Goal: Information Seeking & Learning: Learn about a topic

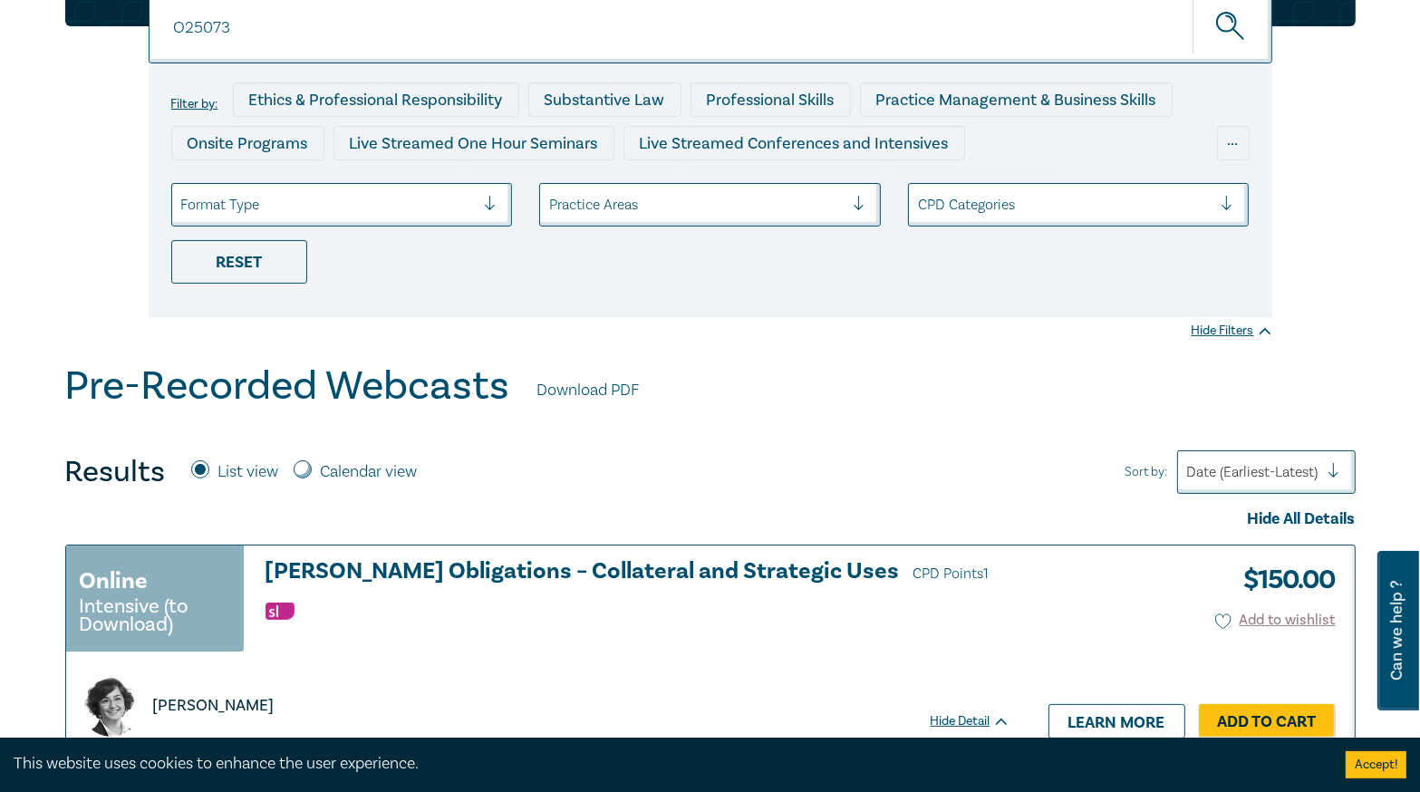
scroll to position [362, 0]
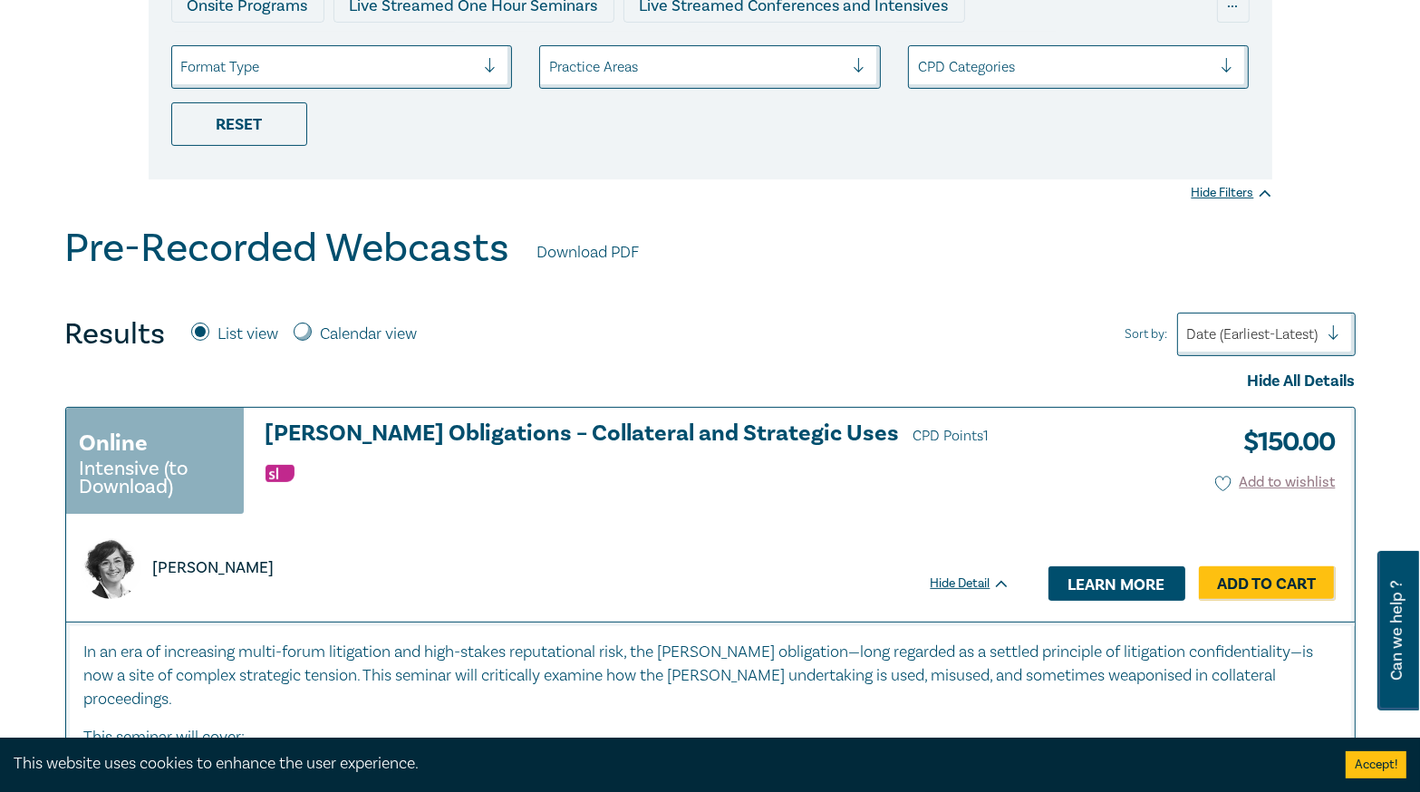
click at [1091, 577] on link "Learn more" at bounding box center [1116, 583] width 137 height 34
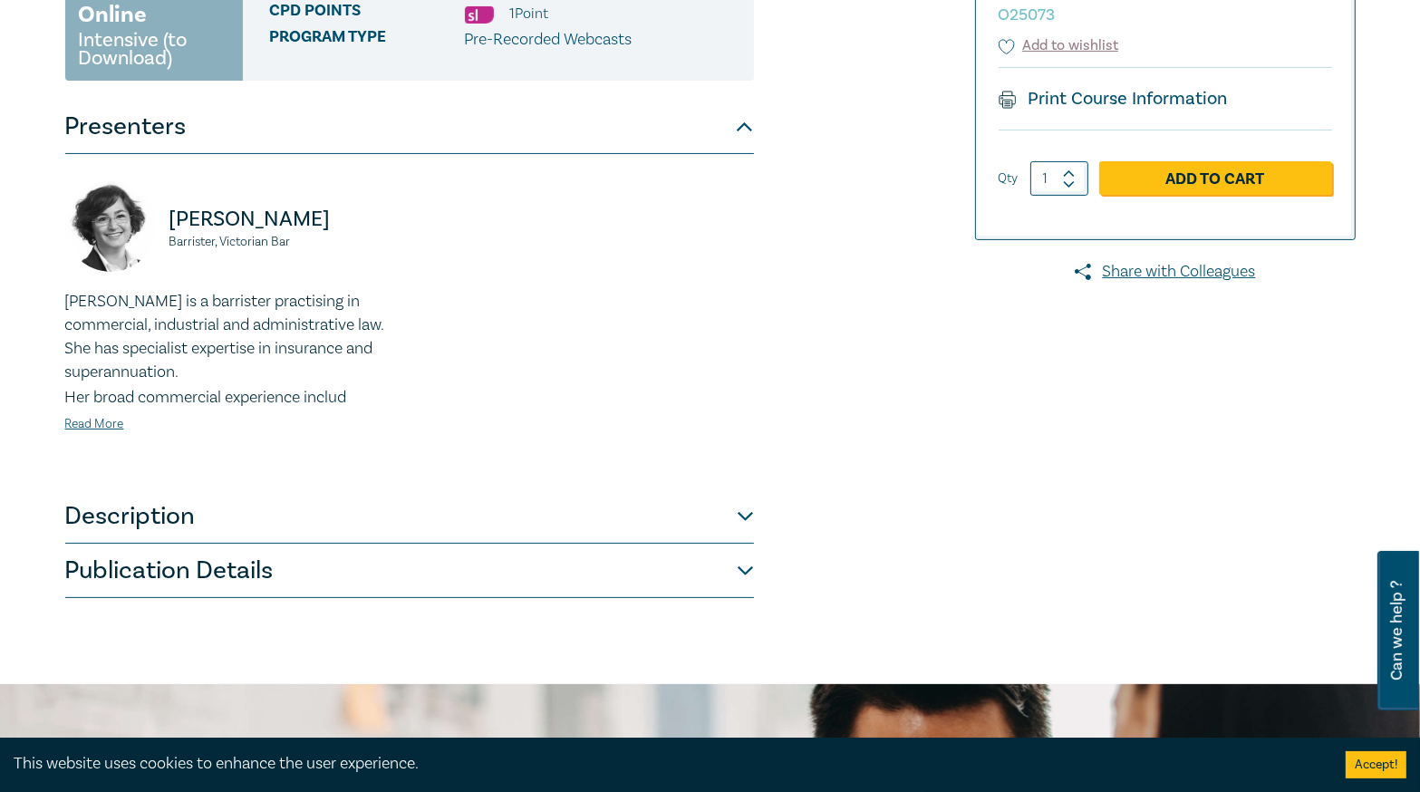
scroll to position [507, 0]
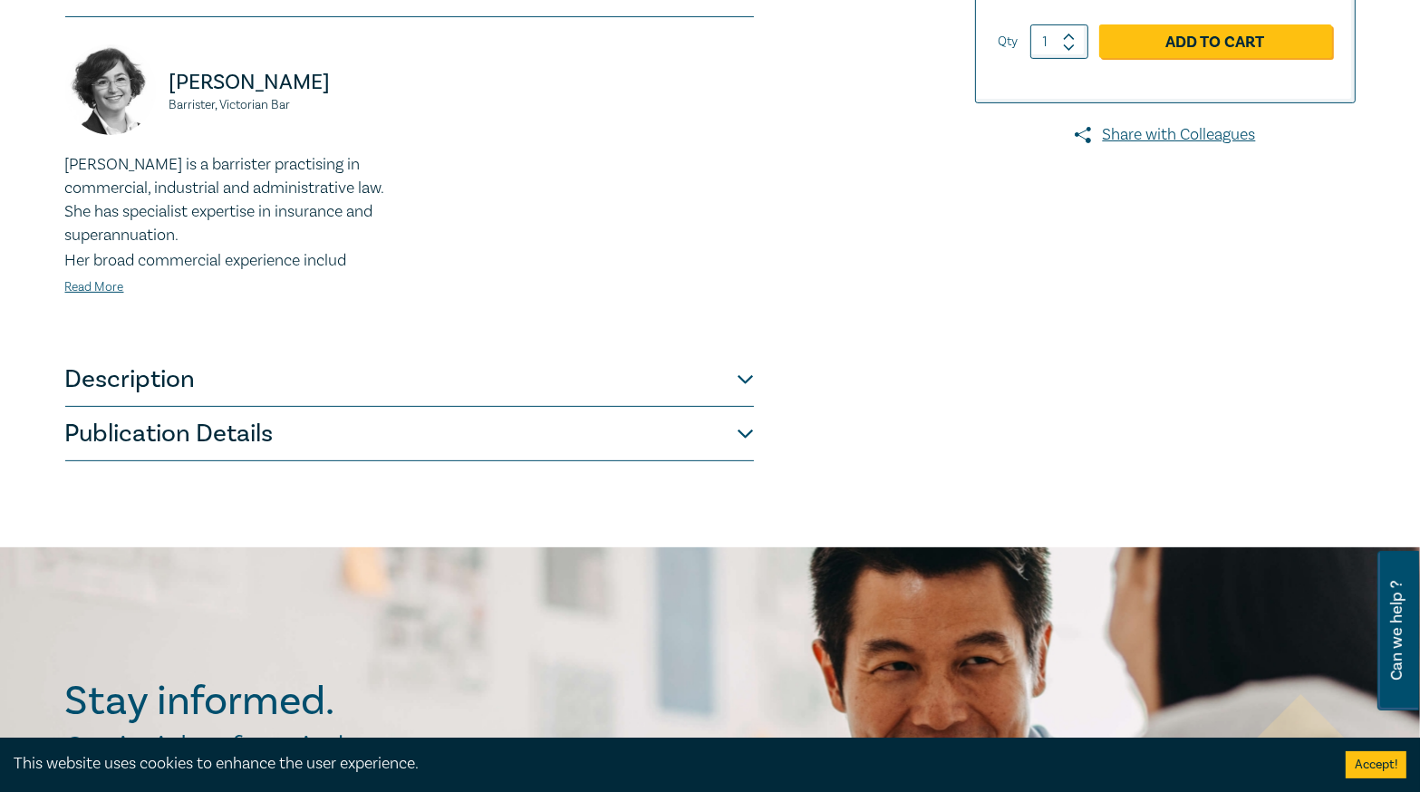
click at [528, 379] on button "Description" at bounding box center [409, 379] width 689 height 54
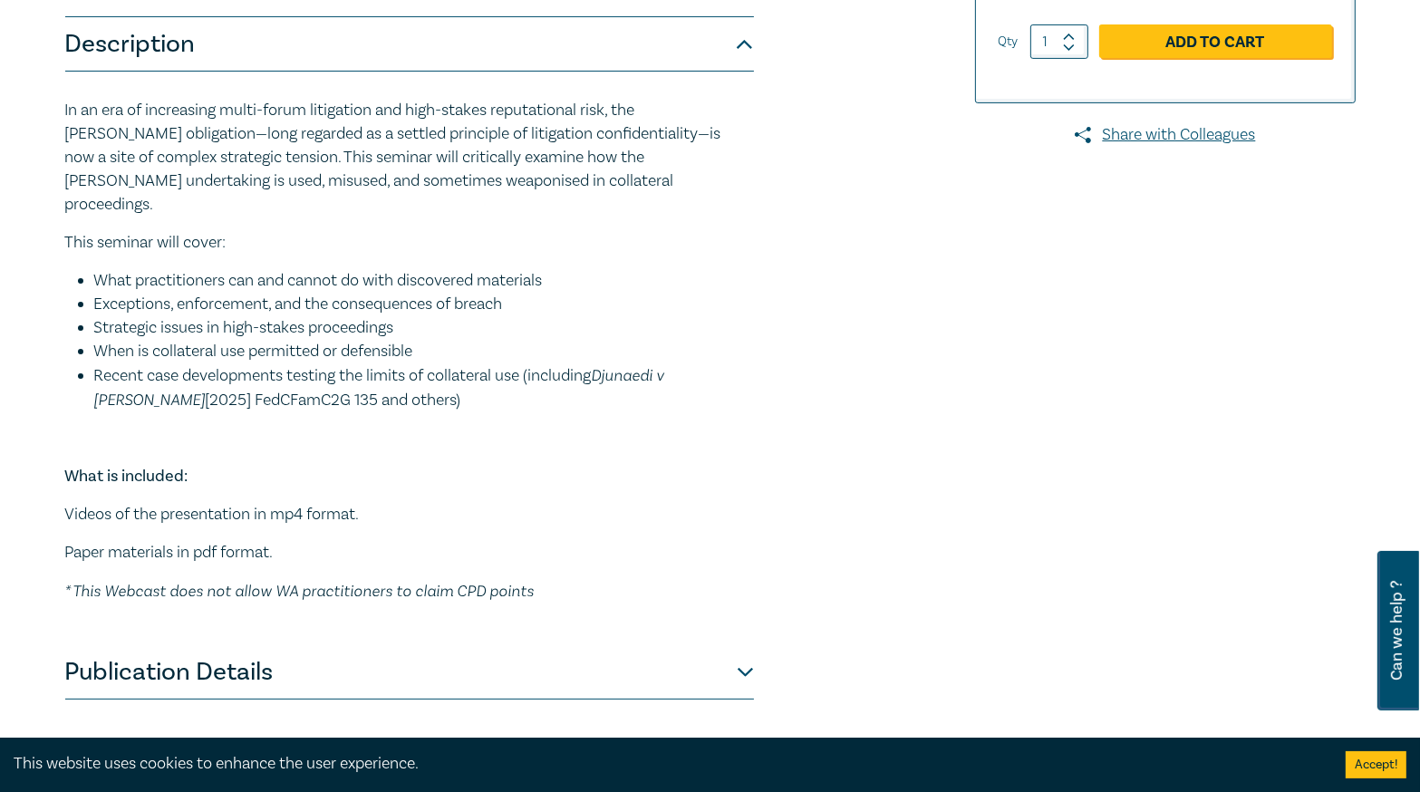
click at [658, 654] on button "Publication Details" at bounding box center [409, 672] width 689 height 54
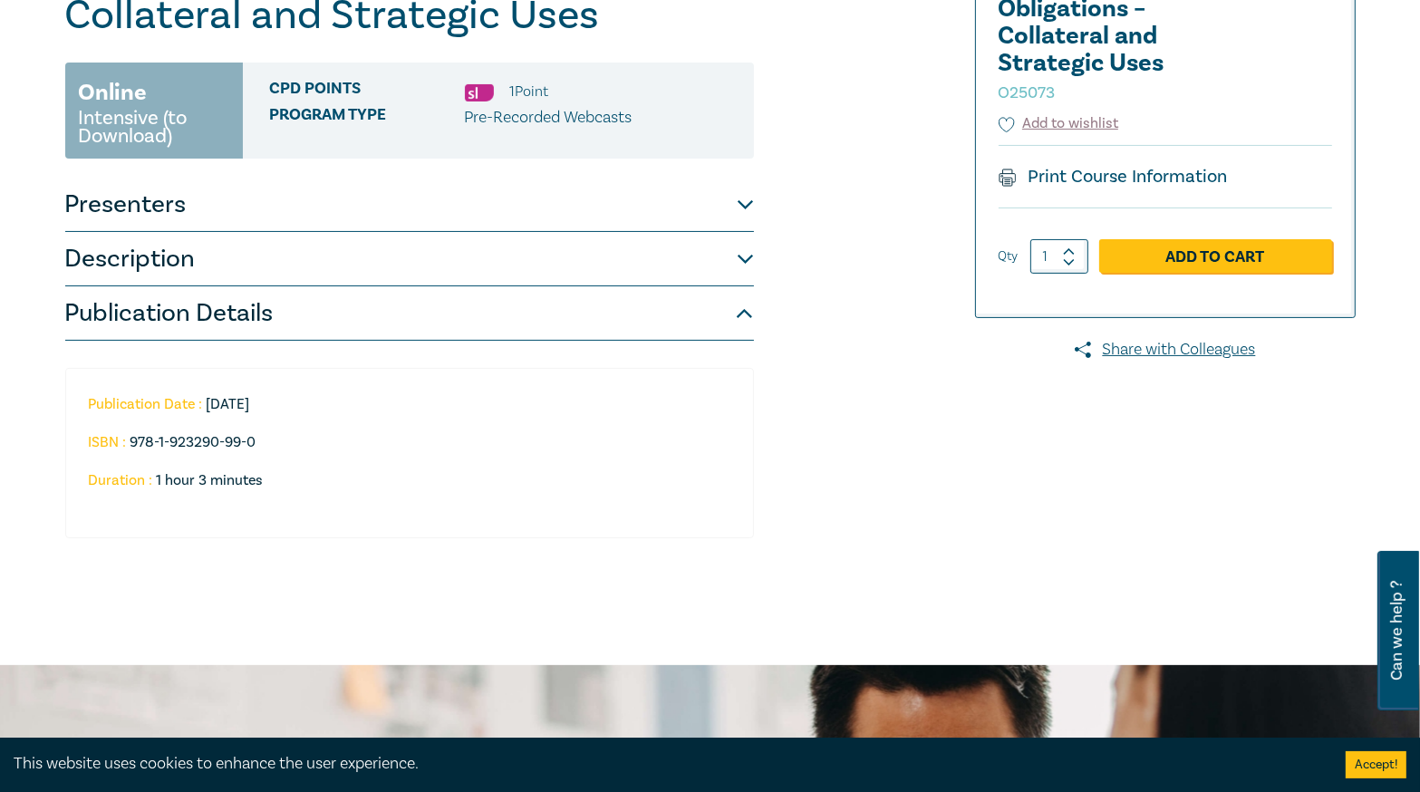
scroll to position [290, 0]
